Goal: Task Accomplishment & Management: Manage account settings

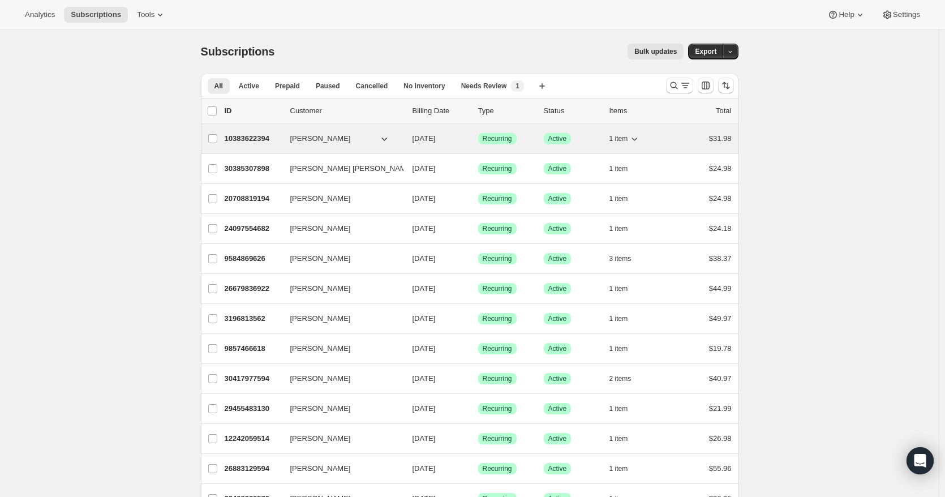
click at [260, 142] on p "10383622394" at bounding box center [253, 138] width 57 height 11
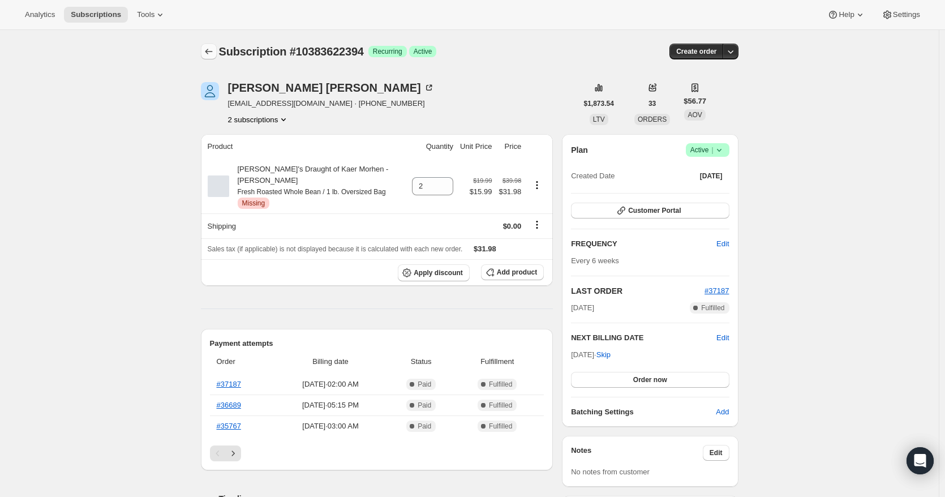
click at [207, 48] on icon "Subscriptions" at bounding box center [208, 51] width 11 height 11
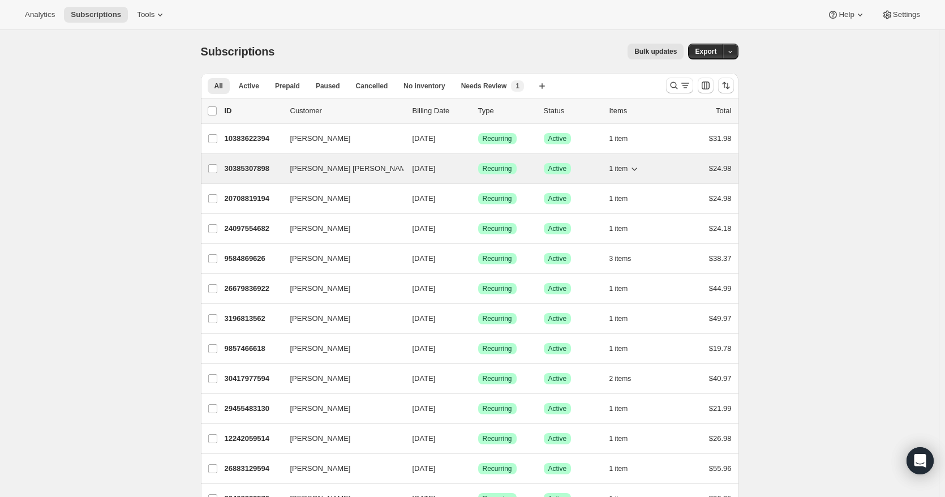
click at [250, 168] on p "30385307898" at bounding box center [253, 168] width 57 height 11
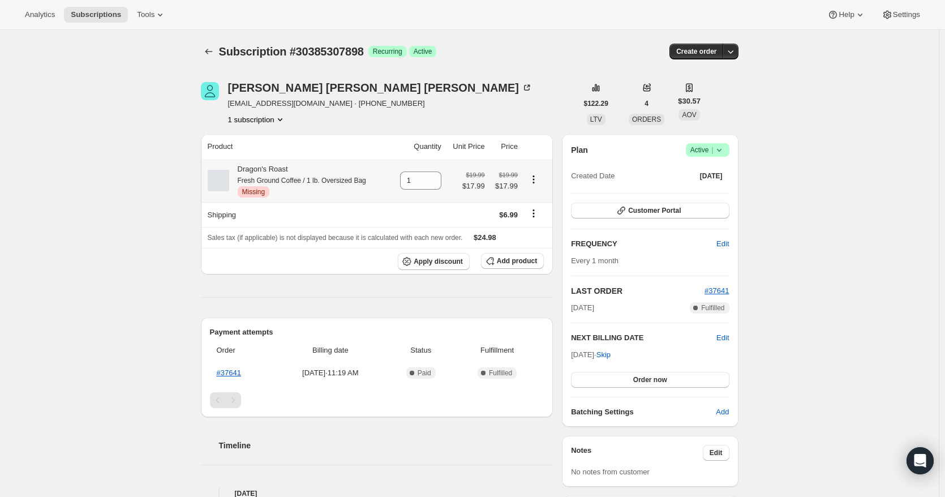
click at [538, 181] on icon "Product actions" at bounding box center [533, 179] width 11 height 11
click at [531, 258] on button "Add product" at bounding box center [512, 261] width 63 height 16
